Goal: Task Accomplishment & Management: Complete application form

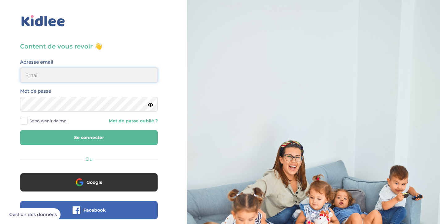
type input "ines_vdw@hotmail.fr"
click at [81, 139] on button "Se connecter" at bounding box center [89, 137] width 138 height 15
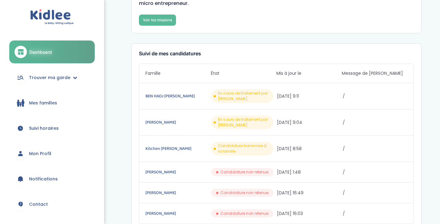
scroll to position [60, 0]
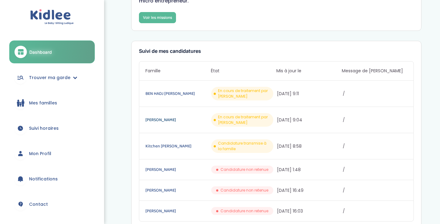
click at [163, 119] on link "Vaisse Youri" at bounding box center [177, 119] width 64 height 7
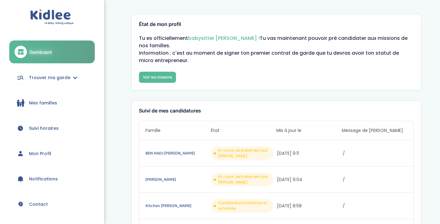
scroll to position [0, 0]
click at [164, 77] on link "Voir les missions" at bounding box center [157, 77] width 37 height 11
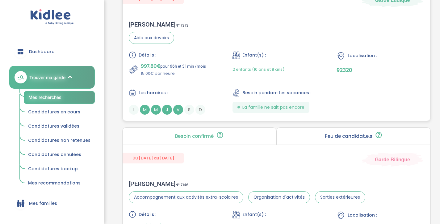
scroll to position [628, 0]
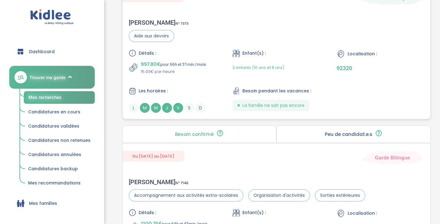
click at [156, 107] on span "M" at bounding box center [156, 108] width 10 height 10
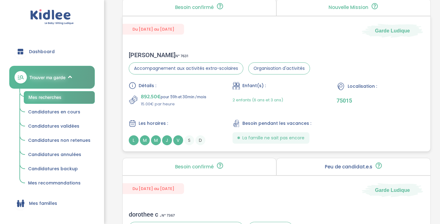
scroll to position [917, 0]
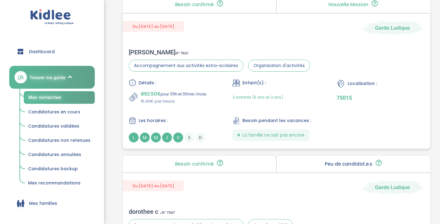
click at [156, 139] on span "M" at bounding box center [156, 137] width 10 height 10
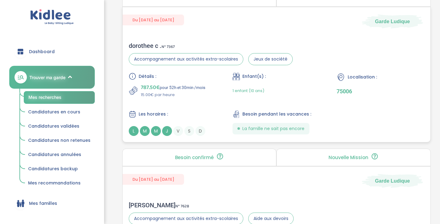
scroll to position [1090, 0]
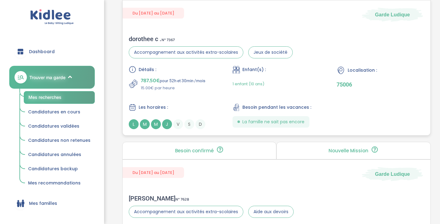
click at [156, 123] on span "M" at bounding box center [156, 124] width 10 height 10
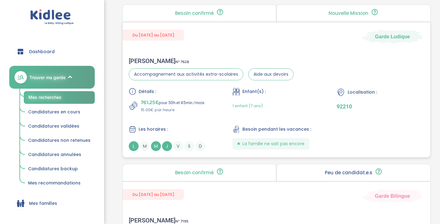
scroll to position [1226, 0]
click at [155, 145] on span "M" at bounding box center [156, 147] width 10 height 10
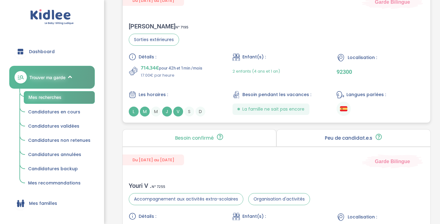
scroll to position [1424, 0]
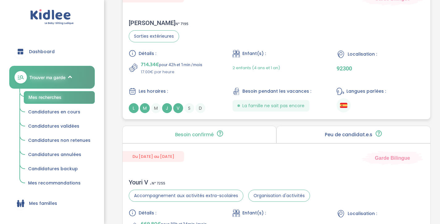
click at [131, 109] on span "L" at bounding box center [134, 108] width 10 height 10
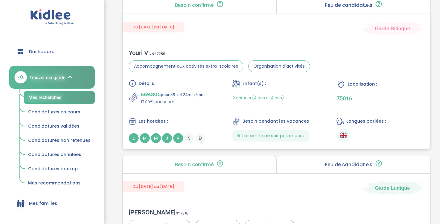
scroll to position [1586, 0]
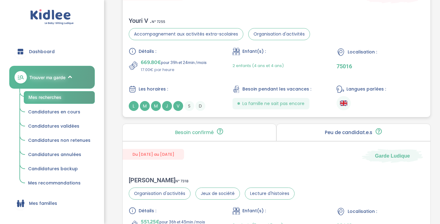
click at [158, 108] on span "M" at bounding box center [156, 106] width 10 height 10
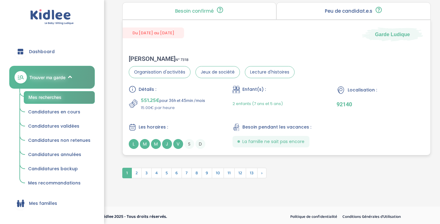
scroll to position [1708, 0]
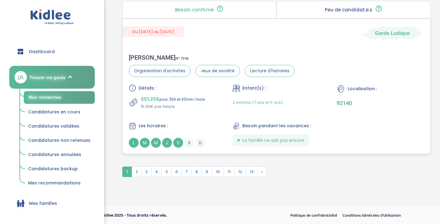
click at [157, 147] on span "M" at bounding box center [156, 143] width 10 height 10
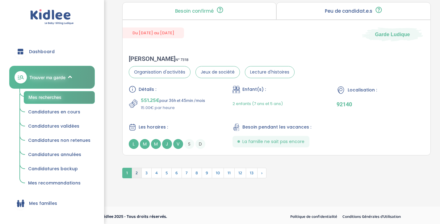
click at [139, 172] on span "2" at bounding box center [136, 173] width 10 height 10
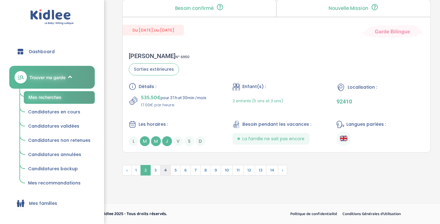
scroll to position [1711, 0]
click at [152, 171] on span "3" at bounding box center [155, 170] width 10 height 10
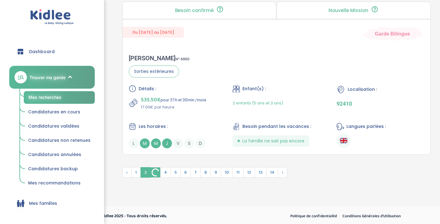
scroll to position [1695, 0]
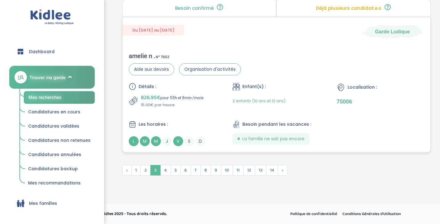
click at [154, 142] on span "M" at bounding box center [156, 141] width 10 height 10
click at [166, 171] on span "4" at bounding box center [165, 170] width 10 height 10
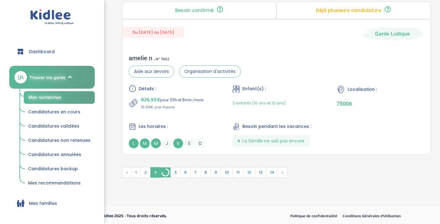
scroll to position [1694, 0]
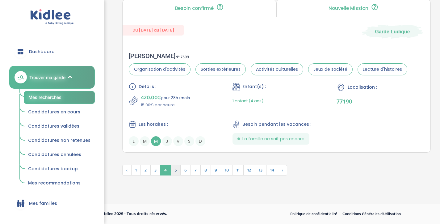
click at [175, 169] on span "5" at bounding box center [175, 170] width 10 height 10
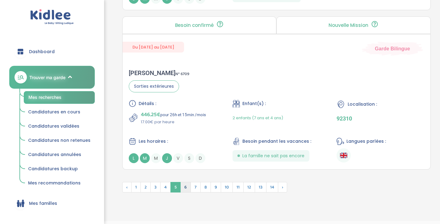
click at [186, 188] on span "6" at bounding box center [185, 187] width 10 height 10
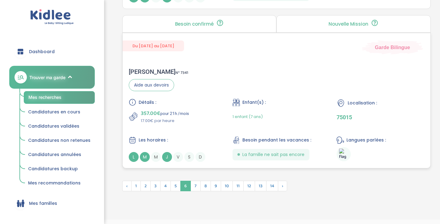
click at [143, 157] on span "M" at bounding box center [145, 157] width 10 height 10
click at [197, 184] on span "7" at bounding box center [195, 186] width 10 height 10
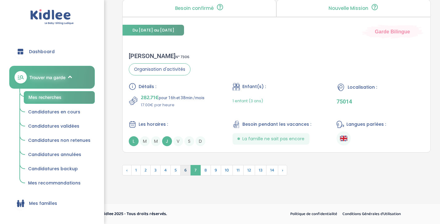
click at [187, 172] on span "6" at bounding box center [185, 170] width 10 height 10
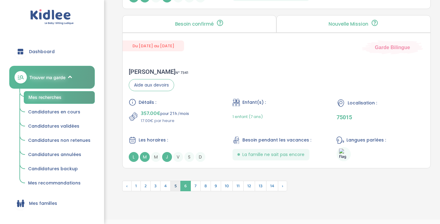
click at [175, 185] on span "5" at bounding box center [175, 186] width 10 height 10
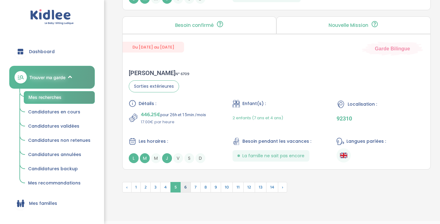
click at [186, 188] on span "6" at bounding box center [185, 187] width 10 height 10
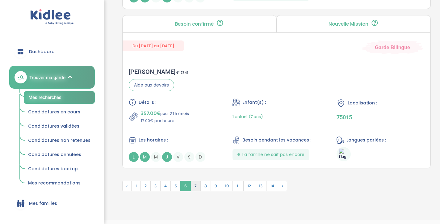
click at [195, 188] on span "7" at bounding box center [195, 186] width 10 height 10
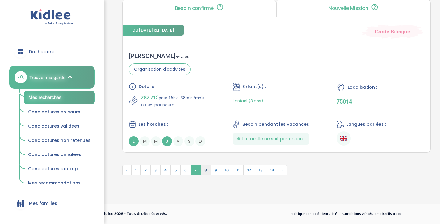
click at [207, 173] on span "8" at bounding box center [205, 170] width 10 height 10
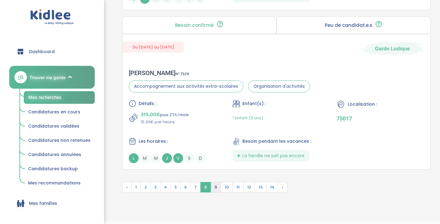
click at [217, 184] on span "9" at bounding box center [215, 187] width 10 height 10
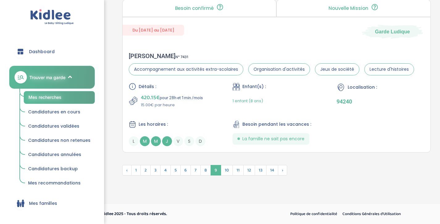
scroll to position [1678, 0]
click at [226, 173] on span "10" at bounding box center [227, 170] width 12 height 10
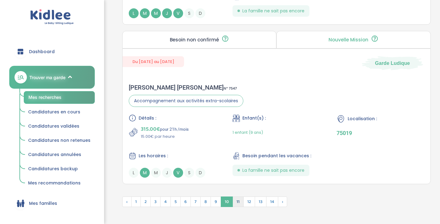
click at [238, 200] on span "11" at bounding box center [237, 201] width 11 height 10
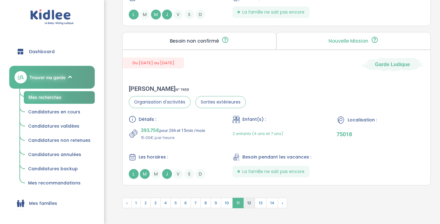
click at [251, 202] on span "12" at bounding box center [249, 203] width 12 height 10
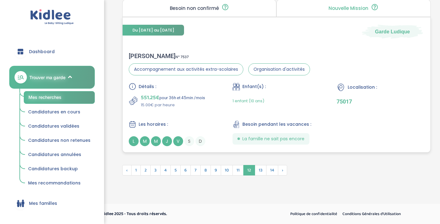
click at [155, 142] on span "M" at bounding box center [156, 141] width 10 height 10
click at [258, 174] on span "13" at bounding box center [261, 170] width 12 height 10
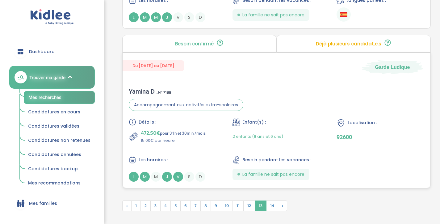
scroll to position [1691, 0]
click at [273, 203] on span "14" at bounding box center [272, 205] width 12 height 10
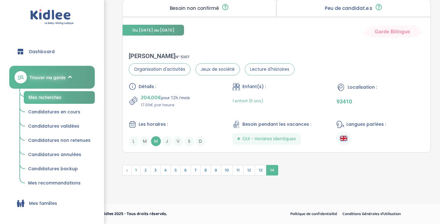
scroll to position [1073, 0]
click at [271, 170] on span "14" at bounding box center [272, 170] width 12 height 10
click at [147, 169] on span "2" at bounding box center [145, 170] width 10 height 10
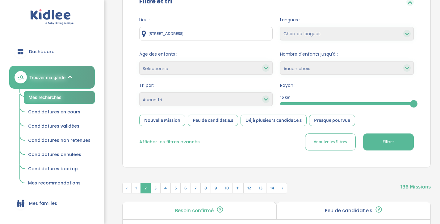
scroll to position [157, 0]
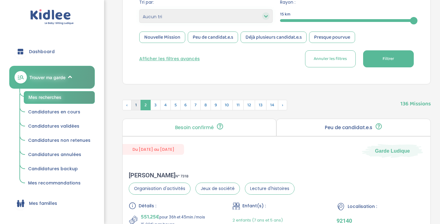
click at [138, 106] on span "1" at bounding box center [136, 105] width 10 height 10
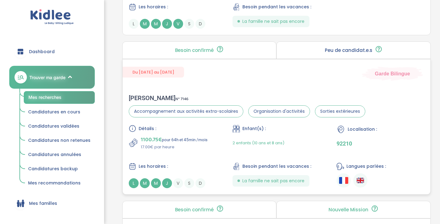
scroll to position [713, 0]
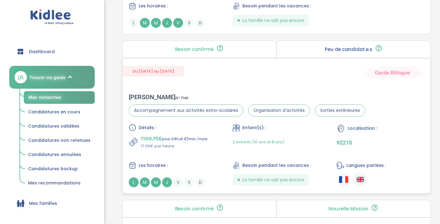
click at [156, 181] on span "M" at bounding box center [156, 182] width 10 height 10
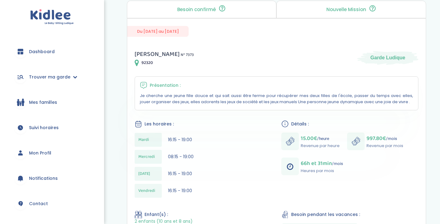
scroll to position [47, 0]
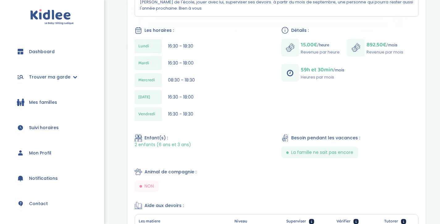
scroll to position [168, 0]
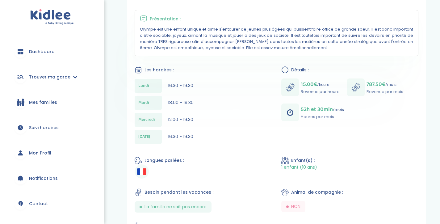
scroll to position [125, 0]
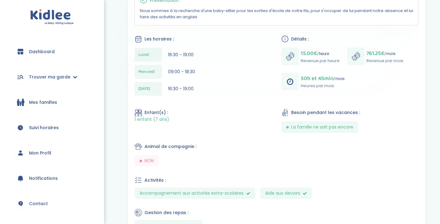
scroll to position [152, 0]
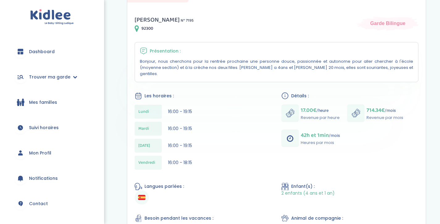
scroll to position [110, 0]
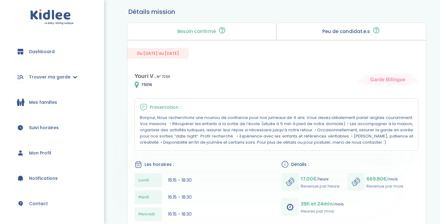
scroll to position [44, 0]
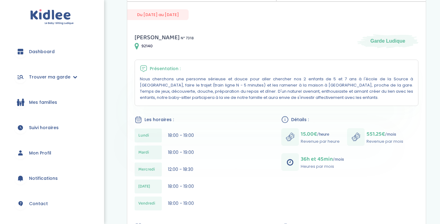
scroll to position [86, 0]
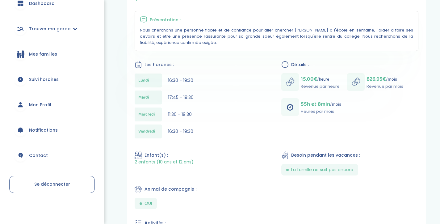
scroll to position [125, 0]
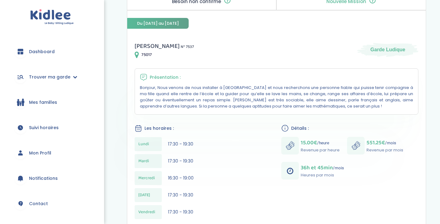
scroll to position [109, 0]
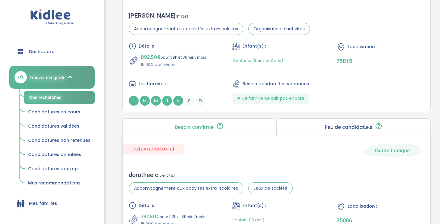
scroll to position [953, 0]
click at [154, 102] on span "M" at bounding box center [156, 101] width 10 height 10
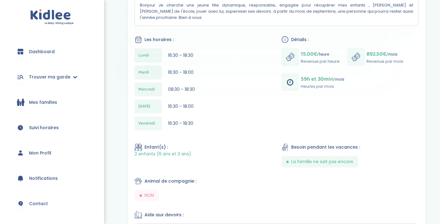
scroll to position [126, 0]
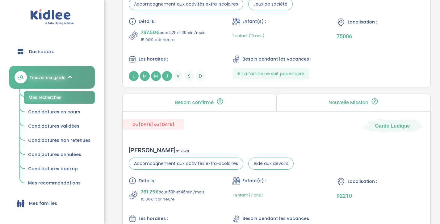
scroll to position [1120, 0]
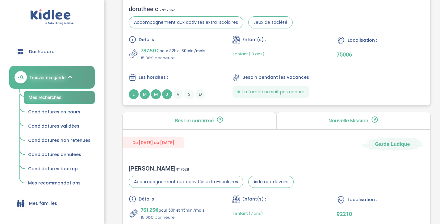
click at [155, 95] on span "M" at bounding box center [156, 94] width 10 height 10
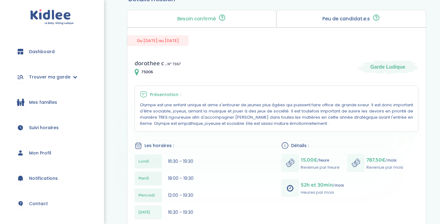
scroll to position [87, 0]
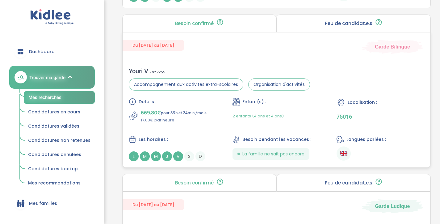
scroll to position [1524, 0]
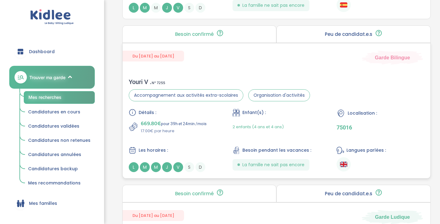
click at [156, 166] on span "M" at bounding box center [156, 167] width 10 height 10
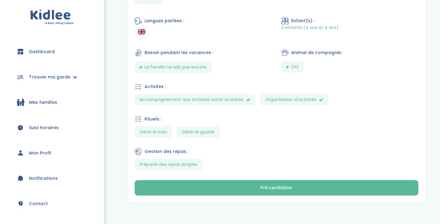
scroll to position [304, 0]
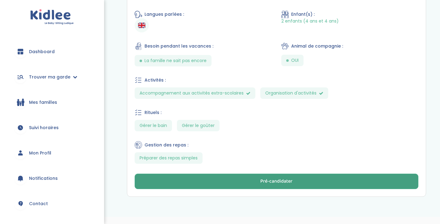
click at [210, 181] on button "Pré-candidater" at bounding box center [277, 180] width 284 height 15
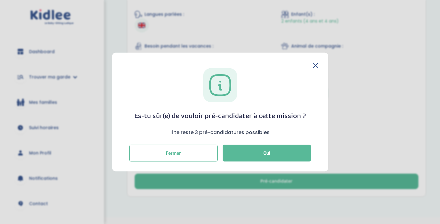
click at [316, 61] on div "Es-tu sûr(e) de vouloir pré-candidater à cette mission ? Il te reste 3 pré-cand…" at bounding box center [220, 111] width 216 height 119
click at [206, 156] on button "Fermer" at bounding box center [173, 153] width 88 height 17
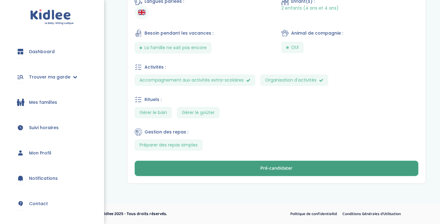
scroll to position [317, 0]
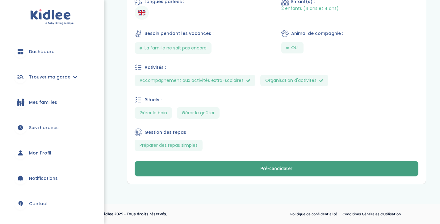
click at [236, 169] on button "Pré-candidater" at bounding box center [277, 168] width 284 height 15
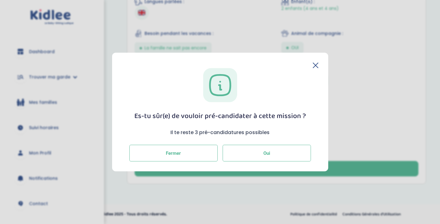
click at [260, 155] on button "Oui" at bounding box center [266, 153] width 88 height 17
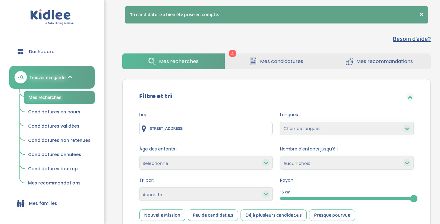
scroll to position [34, 0]
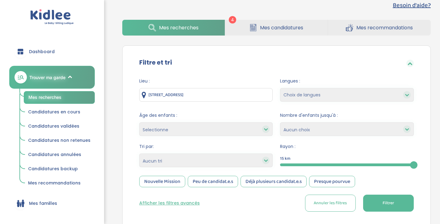
click at [274, 27] on span "Mes candidatures" at bounding box center [281, 28] width 43 height 8
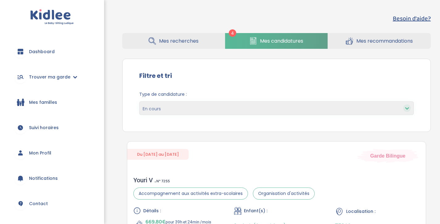
click at [264, 40] on span "Mes candidatures" at bounding box center [281, 41] width 43 height 8
click at [268, 34] on link "Mes candidatures" at bounding box center [276, 41] width 102 height 16
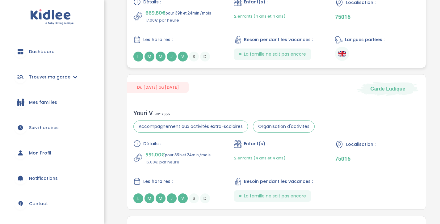
scroll to position [234, 0]
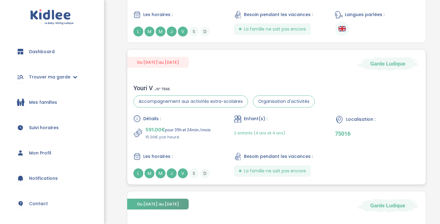
click at [162, 171] on span "M" at bounding box center [161, 173] width 10 height 10
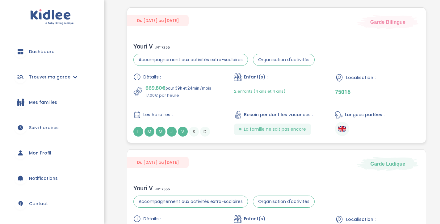
scroll to position [139, 0]
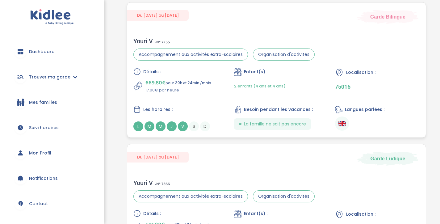
click at [161, 123] on span "M" at bounding box center [161, 126] width 10 height 10
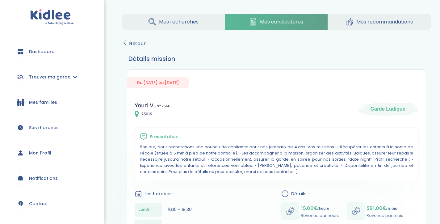
click at [131, 45] on span "Retour" at bounding box center [137, 43] width 17 height 9
